Goal: Transaction & Acquisition: Purchase product/service

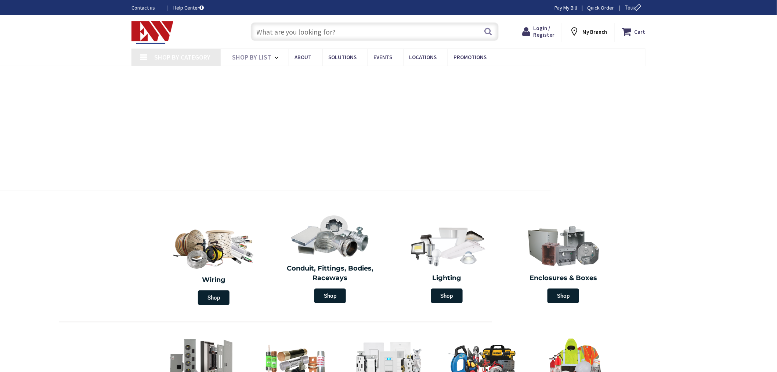
click at [267, 31] on input "text" at bounding box center [375, 31] width 248 height 18
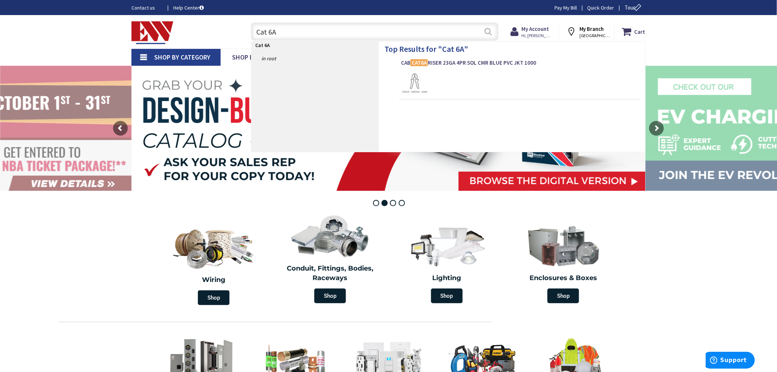
type input "Cat 6A"
click at [488, 33] on button "Search" at bounding box center [489, 31] width 10 height 17
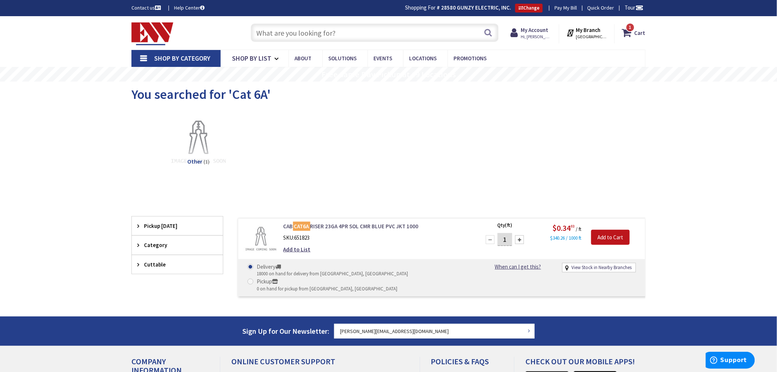
click at [329, 229] on link "CAB CAT6A RISER 23GA 4PR SOL CMR BLUE PVC JKT 1000" at bounding box center [376, 226] width 187 height 8
click at [294, 228] on mark "CAT6A" at bounding box center [301, 225] width 17 height 9
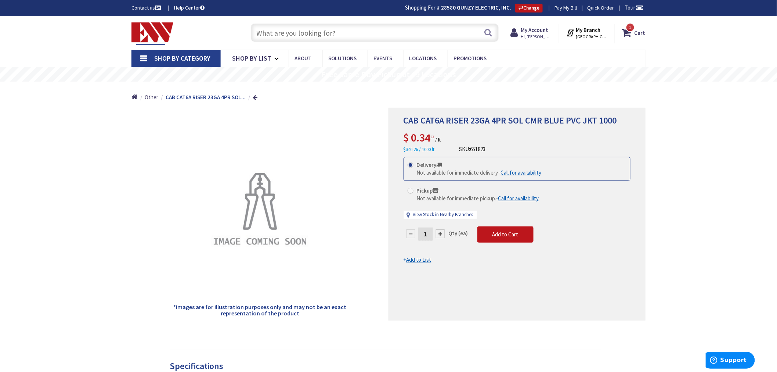
click at [533, 173] on link "Call for availability" at bounding box center [521, 173] width 41 height 8
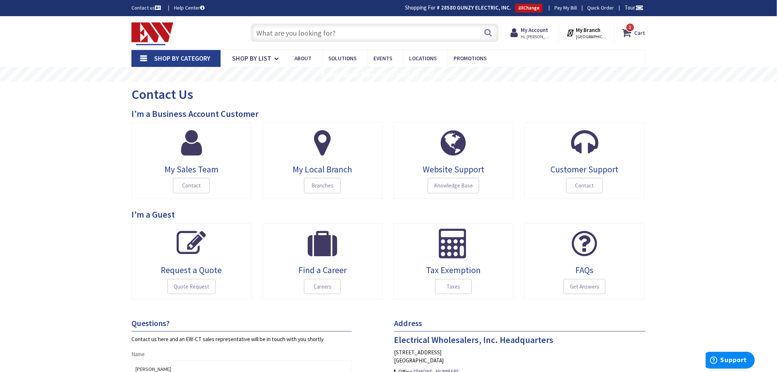
click at [633, 34] on icon at bounding box center [628, 32] width 12 height 13
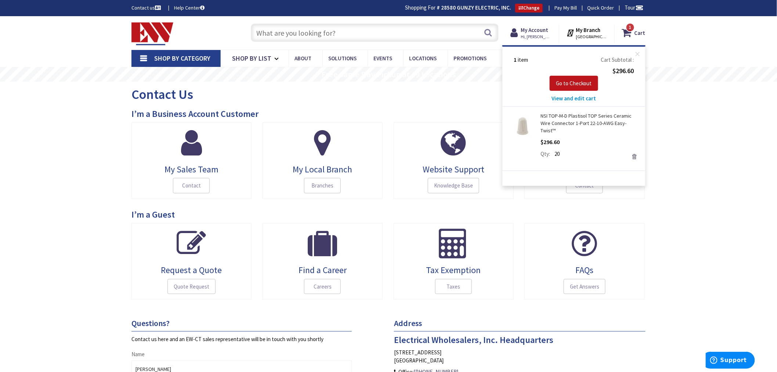
click at [633, 151] on link "Remove" at bounding box center [634, 156] width 10 height 10
